Goal: Task Accomplishment & Management: Manage account settings

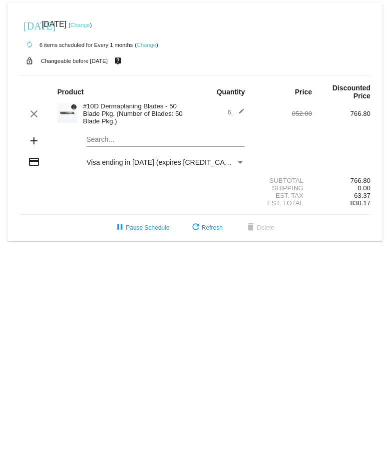
click at [240, 111] on mat-icon "edit" at bounding box center [239, 114] width 12 height 12
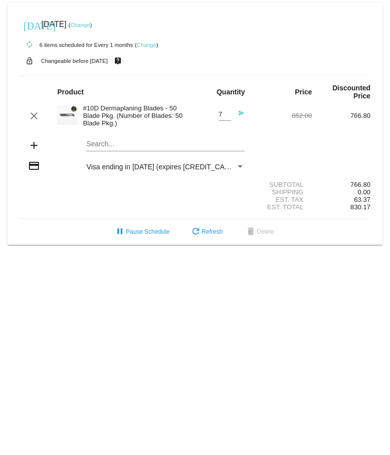
type input "7"
click at [229, 114] on input "7" at bounding box center [225, 114] width 12 height 7
click at [271, 140] on div "add Search..." at bounding box center [194, 146] width 351 height 28
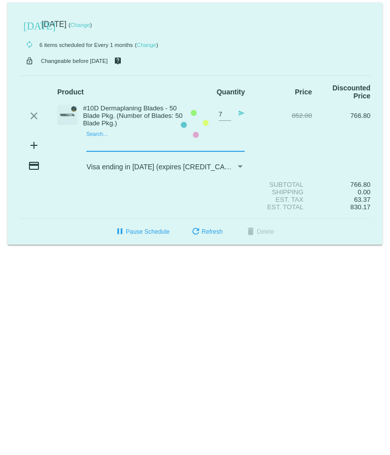
click at [182, 141] on mat-card "[DATE] [DATE] ( Change ) autorenew 6 items scheduled for Every 1 months ( Chang…" at bounding box center [194, 123] width 375 height 242
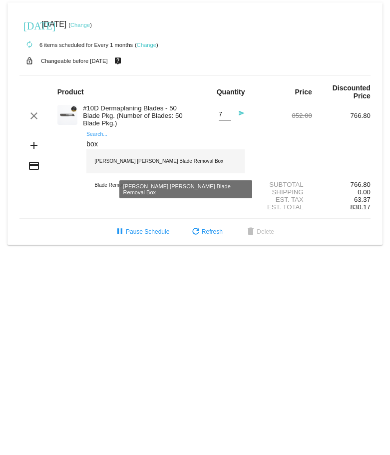
type input "box"
click at [167, 159] on div "[PERSON_NAME] [PERSON_NAME] Blade Removal Box" at bounding box center [165, 161] width 158 height 24
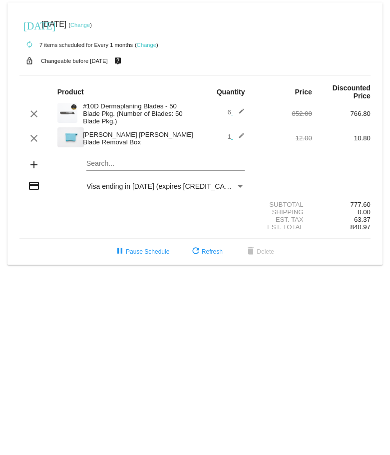
click at [229, 136] on span "1 edit" at bounding box center [235, 136] width 17 height 7
click at [241, 135] on mat-icon "edit" at bounding box center [239, 138] width 12 height 12
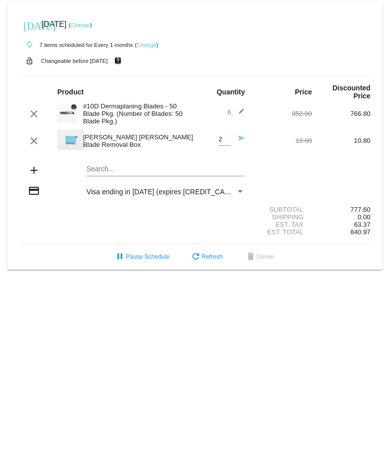
click at [228, 137] on input "2" at bounding box center [225, 139] width 12 height 7
click at [228, 137] on input "3" at bounding box center [225, 139] width 12 height 7
click at [228, 137] on input "4" at bounding box center [225, 139] width 12 height 7
click at [228, 137] on input "5" at bounding box center [225, 139] width 12 height 7
type input "6"
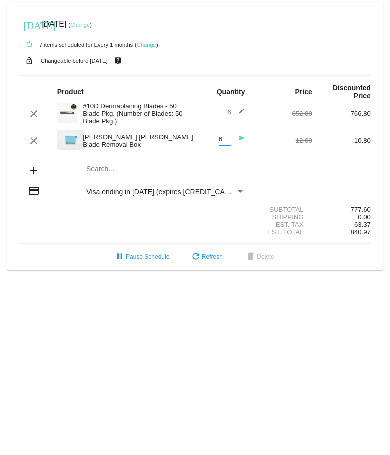
click at [228, 137] on input "6" at bounding box center [225, 139] width 12 height 7
click at [276, 167] on div "add Search..." at bounding box center [194, 171] width 351 height 28
click at [243, 140] on mat-icon "send" at bounding box center [239, 141] width 12 height 12
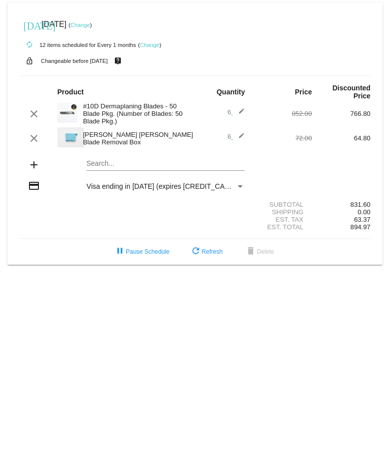
click at [204, 38] on div "autorenew 12 items scheduled for Every 1 months ( Change )" at bounding box center [194, 44] width 351 height 20
